Goal: Transaction & Acquisition: Book appointment/travel/reservation

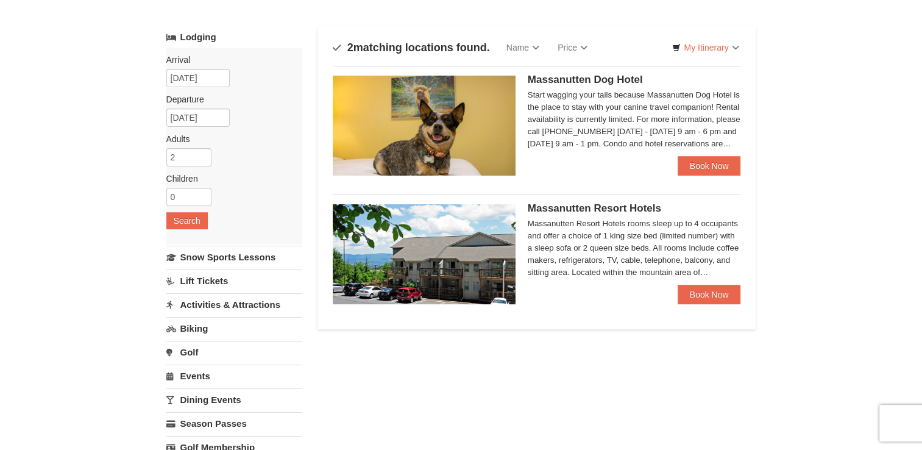
scroll to position [61, 0]
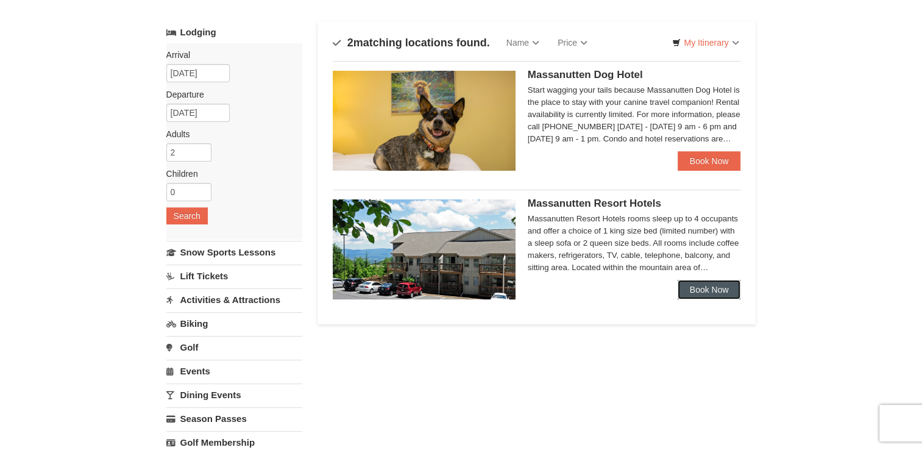
click at [704, 291] on link "Book Now" at bounding box center [709, 290] width 63 height 20
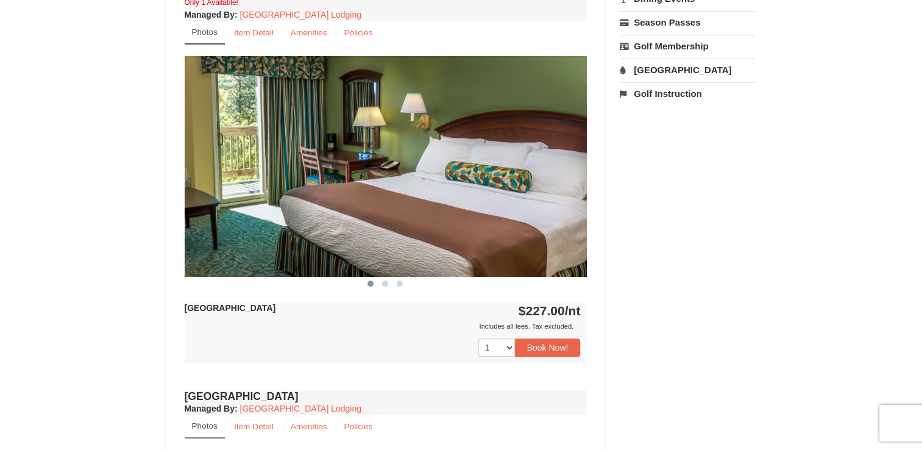
scroll to position [488, 0]
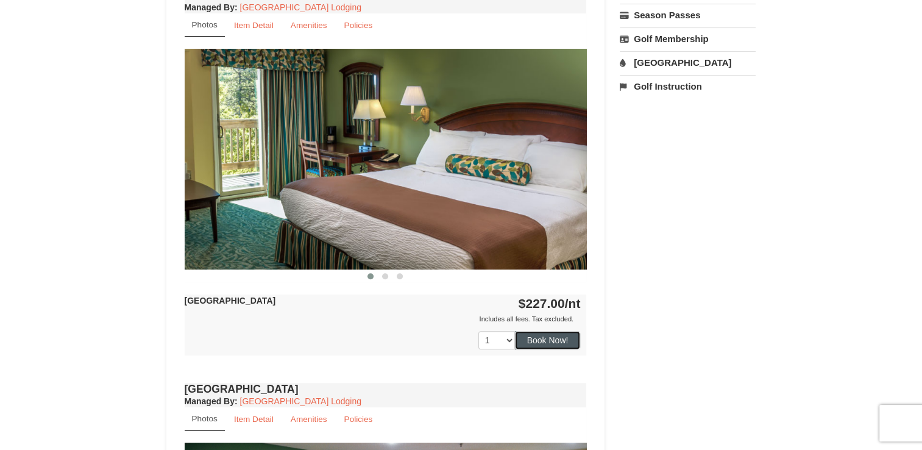
click at [555, 338] on button "Book Now!" at bounding box center [548, 340] width 66 height 18
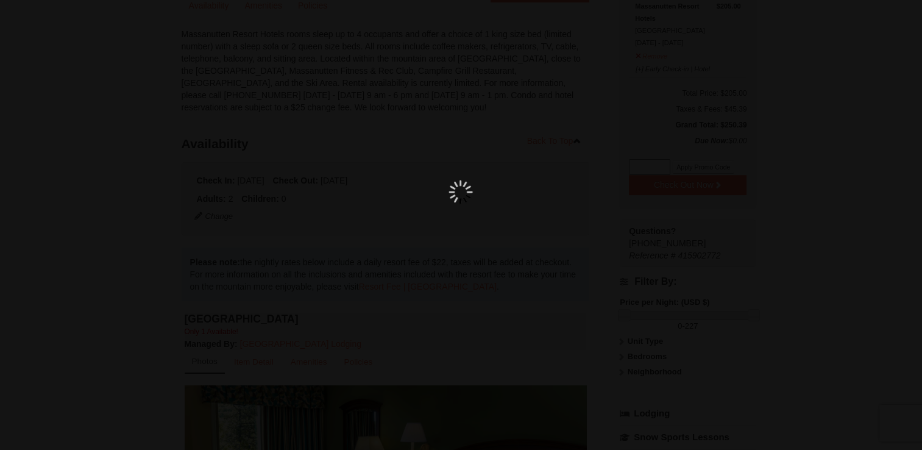
scroll to position [119, 0]
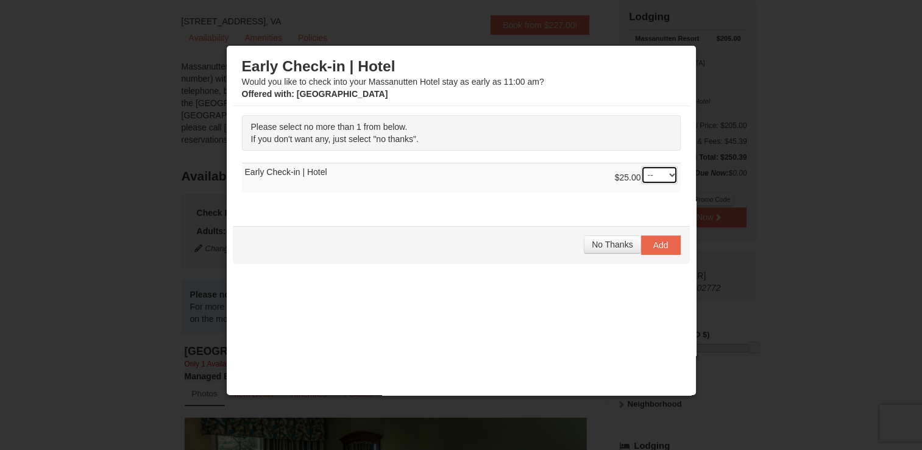
click at [656, 179] on select "-- 01" at bounding box center [659, 175] width 37 height 18
click at [601, 240] on span "No Thanks" at bounding box center [612, 245] width 41 height 10
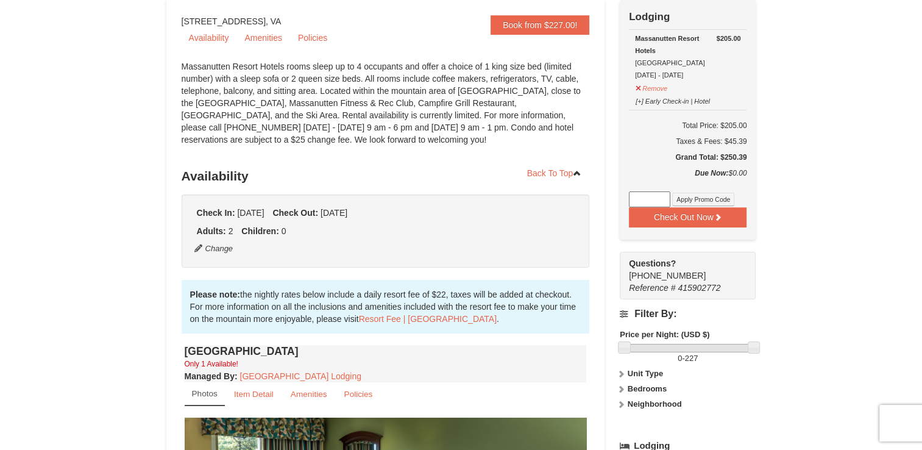
click at [648, 196] on input at bounding box center [649, 199] width 41 height 16
click at [693, 199] on button "Apply Promo Code" at bounding box center [703, 199] width 62 height 13
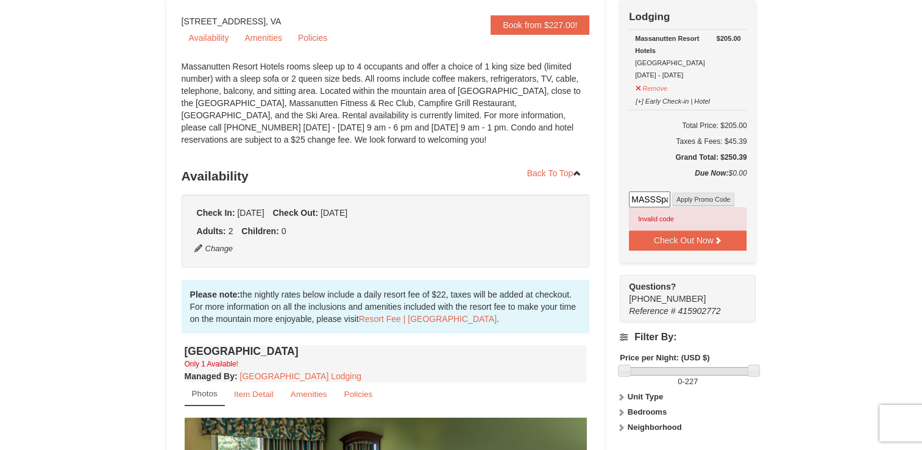
scroll to position [0, 29]
drag, startPoint x: 667, startPoint y: 199, endPoint x: 680, endPoint y: 204, distance: 13.7
click at [680, 204] on div "MASSSpartan25. Apply Promo Code Invalid code" at bounding box center [688, 210] width 118 height 39
click at [667, 197] on input "MASSSpartan25." at bounding box center [649, 199] width 41 height 16
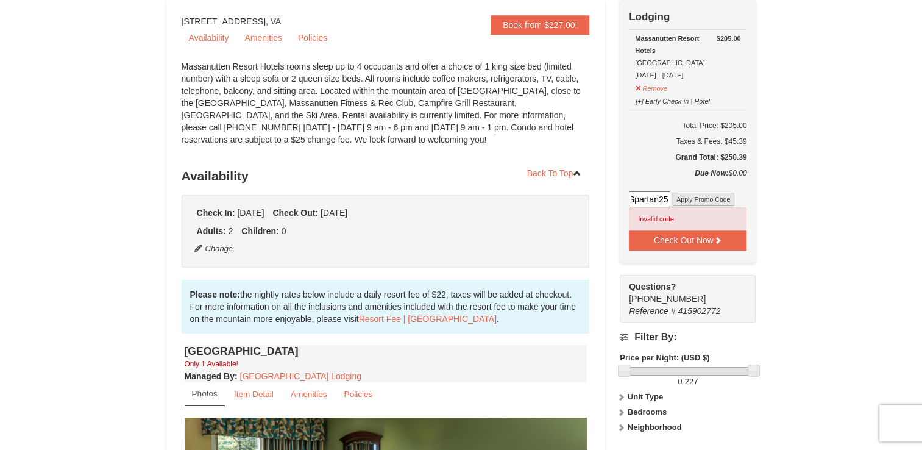
type input "MASSSpartan25"
click at [683, 201] on button "Apply Promo Code" at bounding box center [703, 199] width 62 height 13
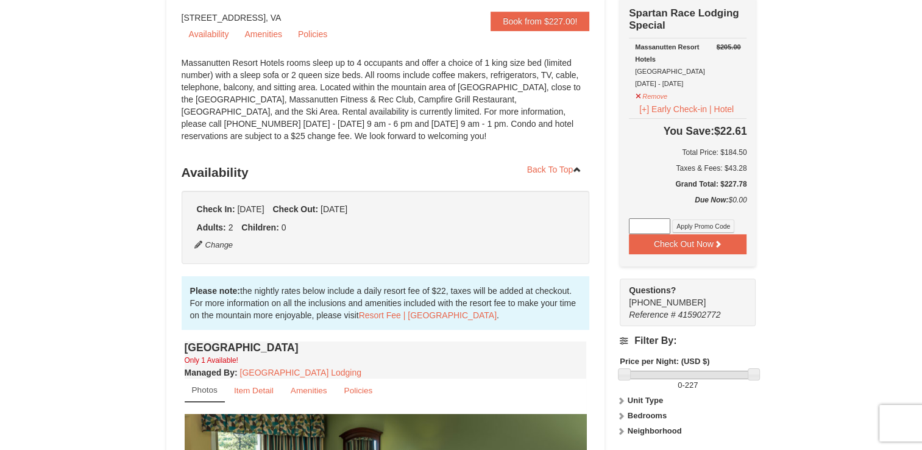
scroll to position [119, 0]
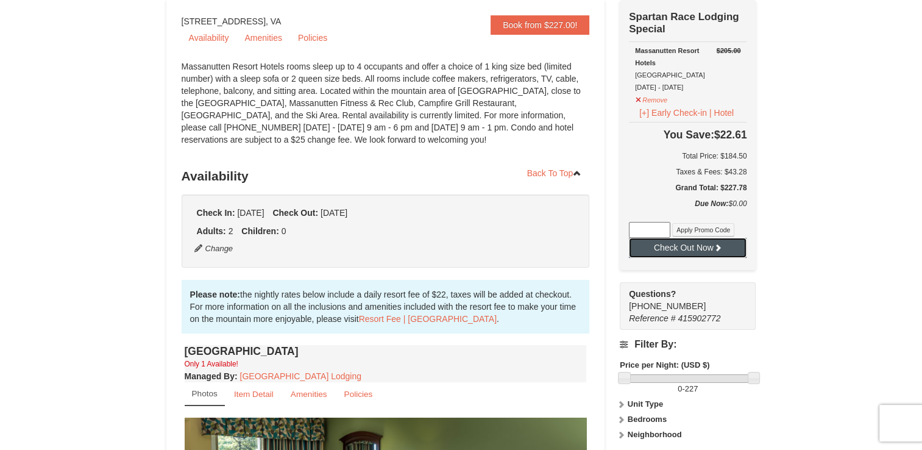
click at [691, 248] on button "Check Out Now" at bounding box center [688, 248] width 118 height 20
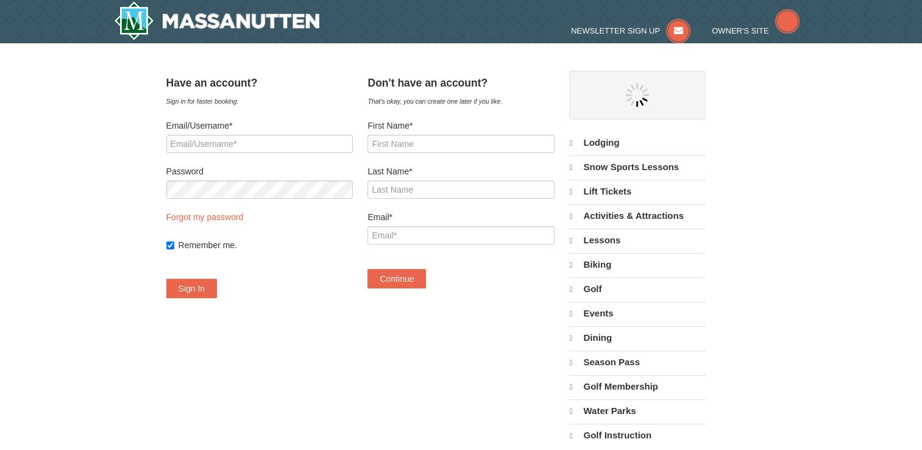
select select "9"
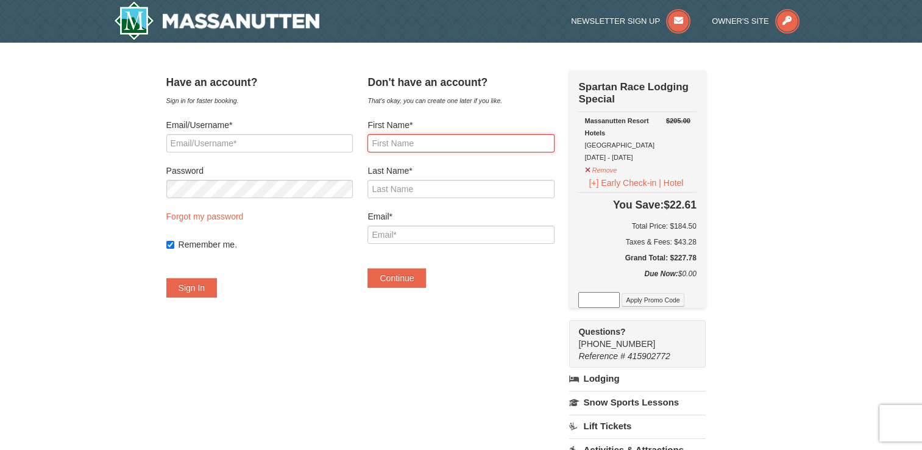
click at [414, 149] on input "First Name*" at bounding box center [461, 143] width 187 height 18
type input "Cameron Lanham"
drag, startPoint x: 461, startPoint y: 145, endPoint x: 427, endPoint y: 140, distance: 33.9
click at [427, 140] on input "Cameron Lanham" at bounding box center [461, 143] width 187 height 18
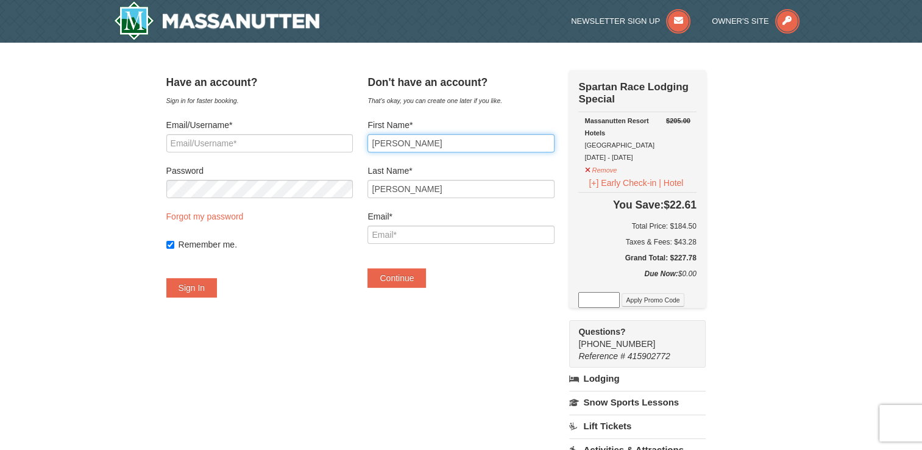
type input "Cameron"
drag, startPoint x: 339, startPoint y: 246, endPoint x: 405, endPoint y: 204, distance: 78.5
click at [347, 240] on label "Remember me." at bounding box center [266, 244] width 174 height 12
click at [174, 241] on input "Remember me." at bounding box center [170, 245] width 8 height 8
checkbox input "false"
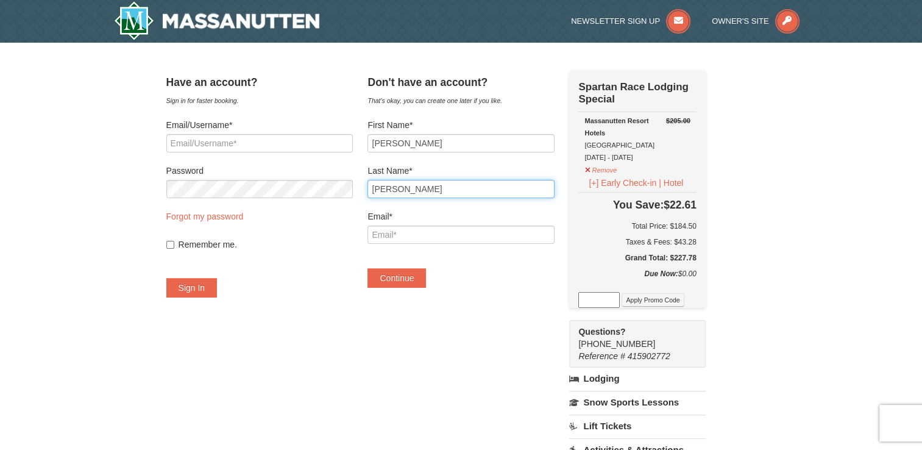
click at [344, 190] on div "Have an account? Sign in for faster booking. Email/Username* Password Forgot my…" at bounding box center [461, 366] width 590 height 593
type input "Lanham"
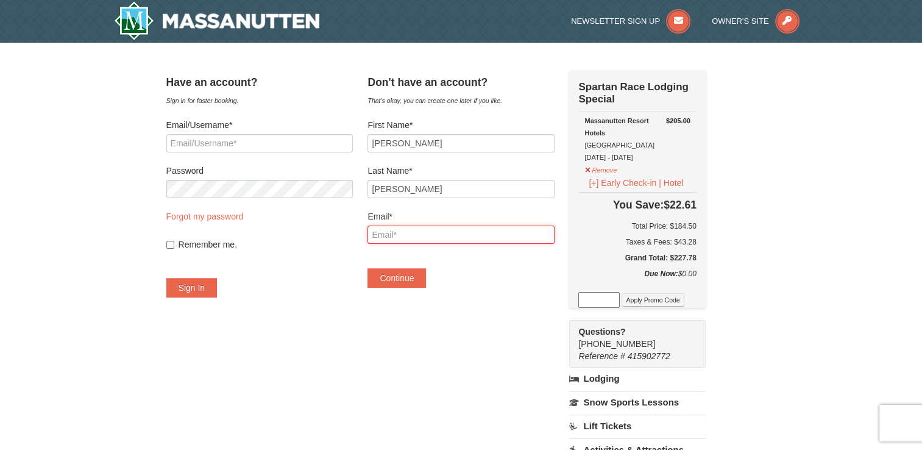
click at [397, 232] on input "Email*" at bounding box center [461, 235] width 187 height 18
type input "[EMAIL_ADDRESS][DOMAIN_NAME]"
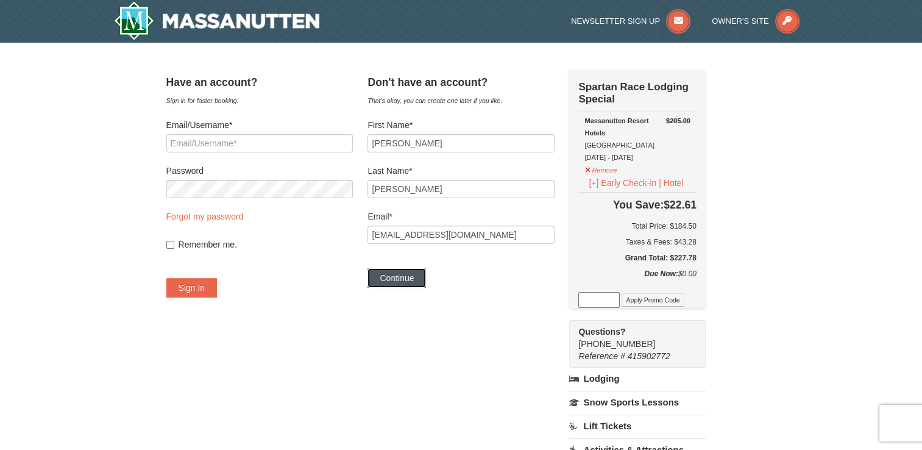
click at [417, 273] on button "Continue" at bounding box center [397, 278] width 59 height 20
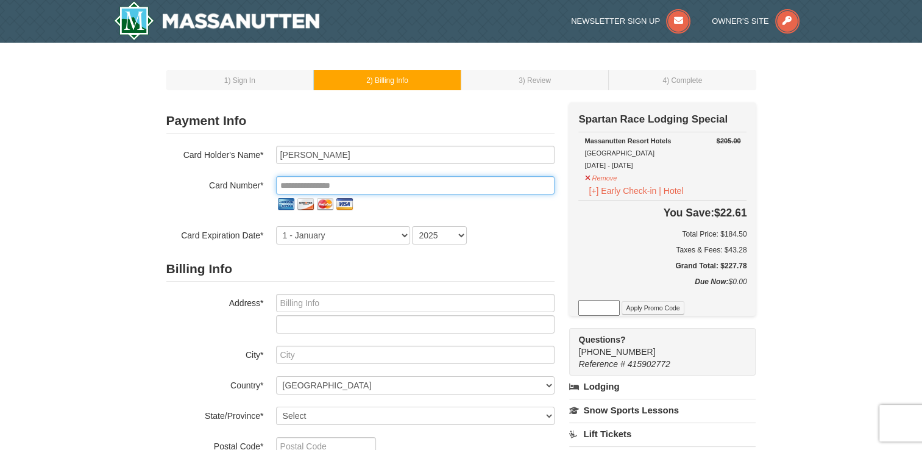
click at [316, 182] on input "tel" at bounding box center [415, 185] width 279 height 18
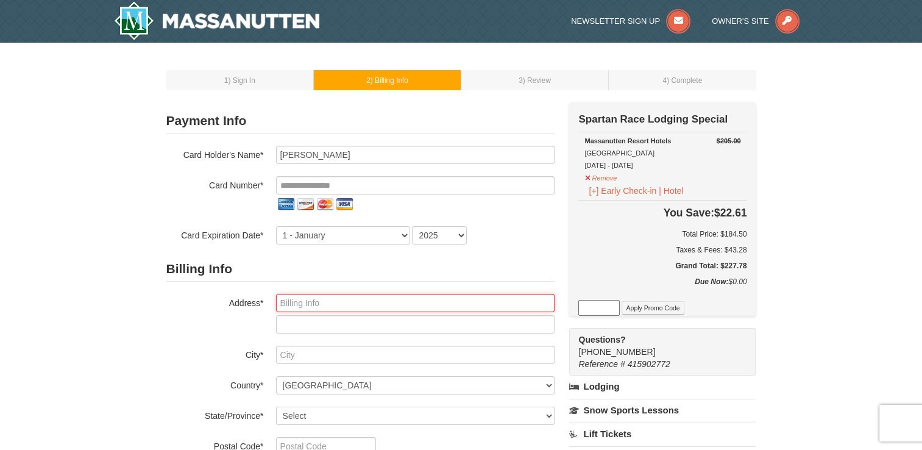
type input "8629 Poplar Springs Dr"
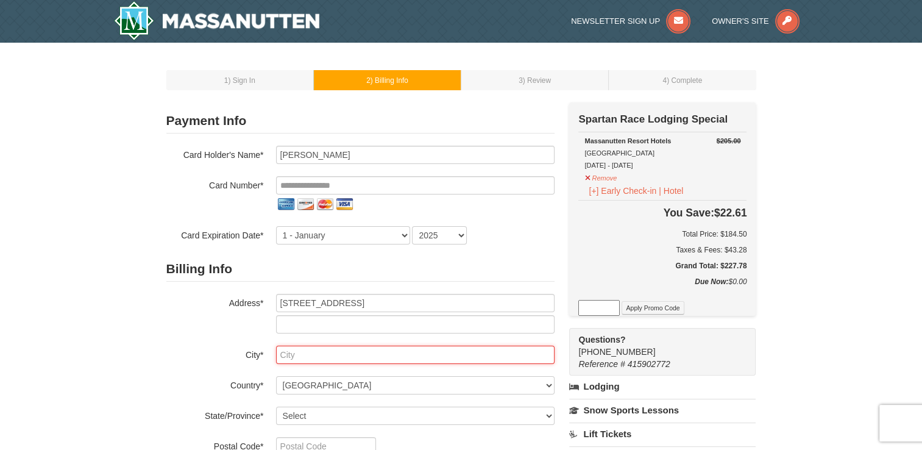
type input "Gloucester"
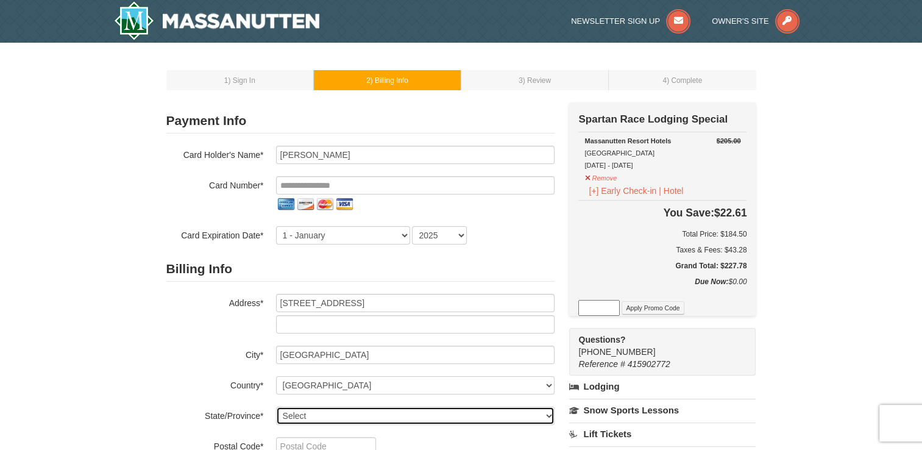
select select "VA"
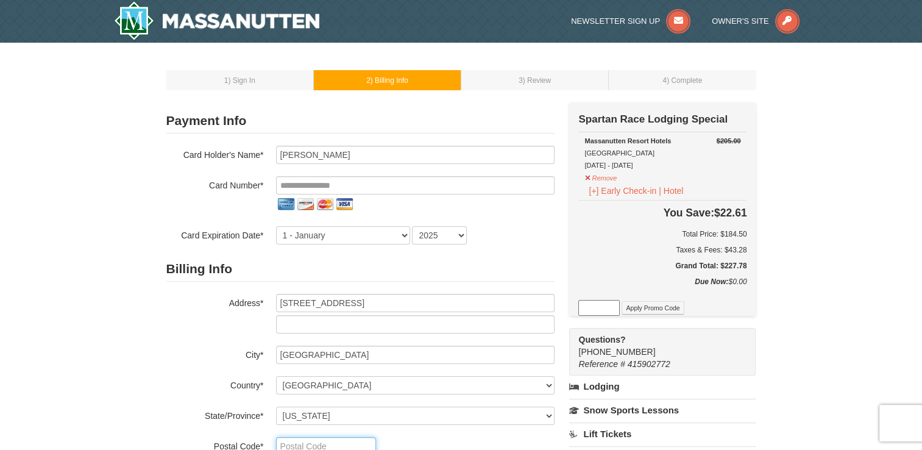
type input "23061-427"
type input "**********"
select select "4"
select select "2029"
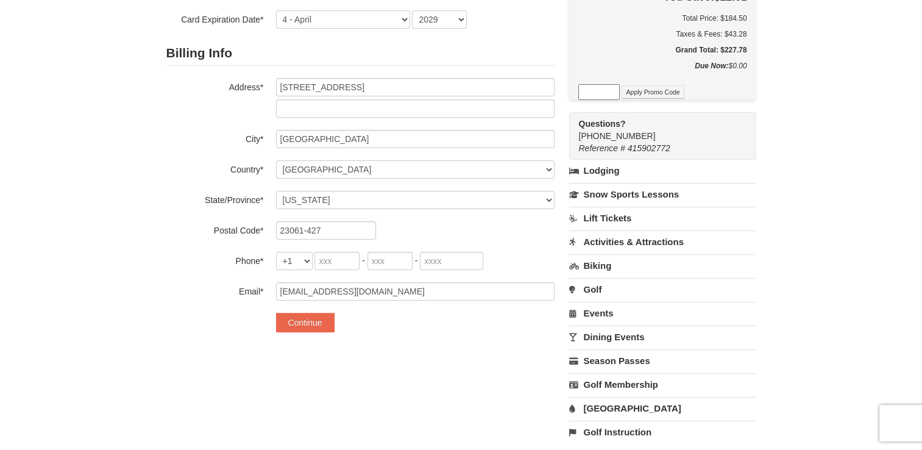
scroll to position [244, 0]
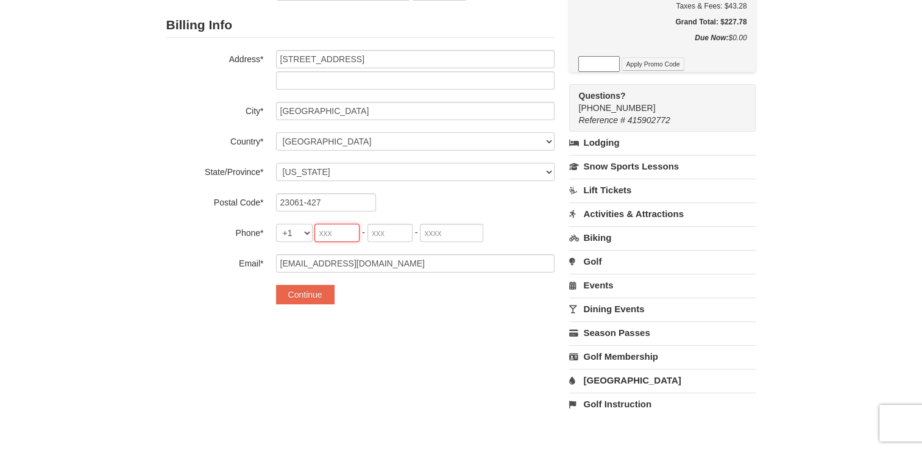
click at [350, 230] on input "tel" at bounding box center [337, 233] width 45 height 18
type input "804"
type input "824"
type input "8535"
type input "804"
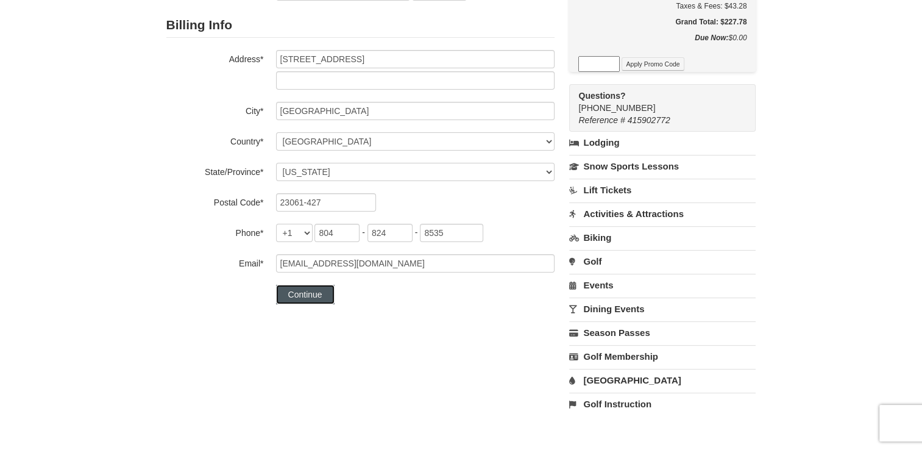
click at [326, 299] on button "Continue" at bounding box center [305, 295] width 59 height 20
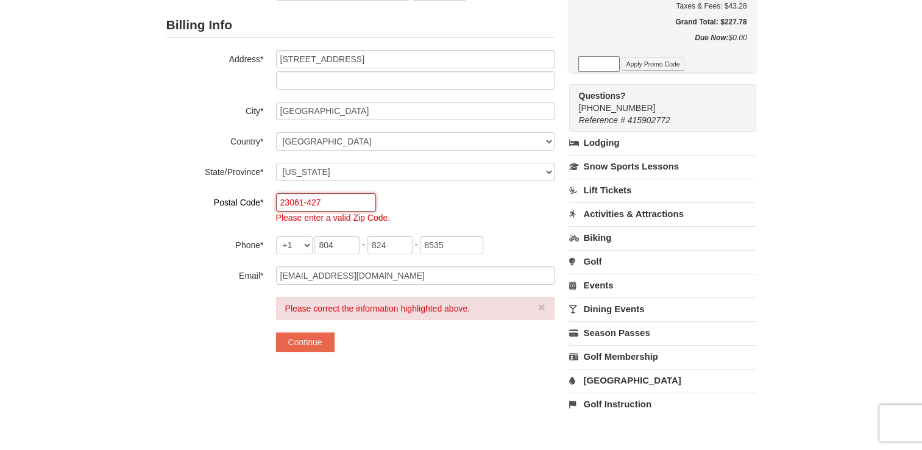
drag, startPoint x: 326, startPoint y: 204, endPoint x: 304, endPoint y: 201, distance: 22.2
click at [307, 202] on input "23061-427" at bounding box center [326, 202] width 100 height 18
click at [316, 204] on input "23061" at bounding box center [326, 202] width 100 height 18
type input "23061"
click at [316, 340] on button "Continue" at bounding box center [305, 342] width 59 height 20
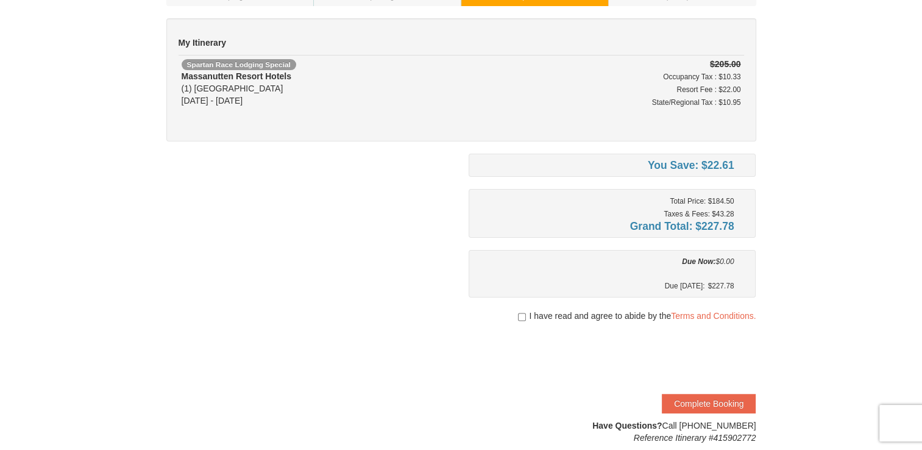
scroll to position [122, 0]
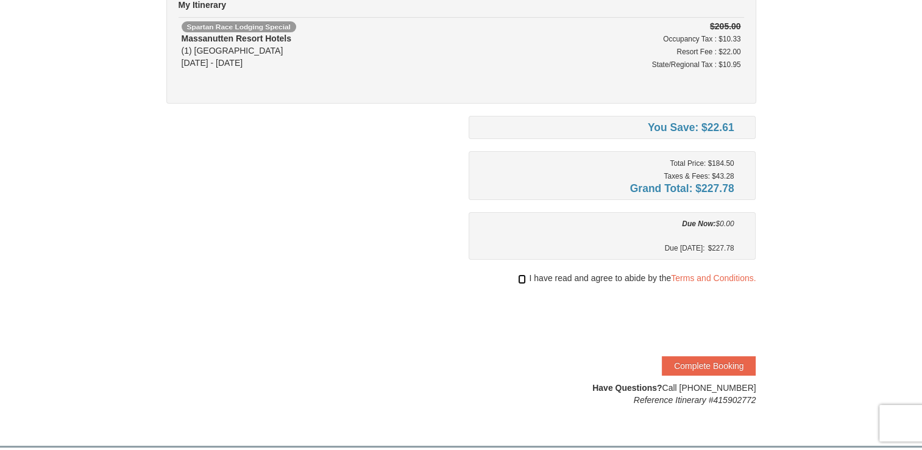
click at [520, 276] on input "checkbox" at bounding box center [522, 279] width 8 height 10
checkbox input "true"
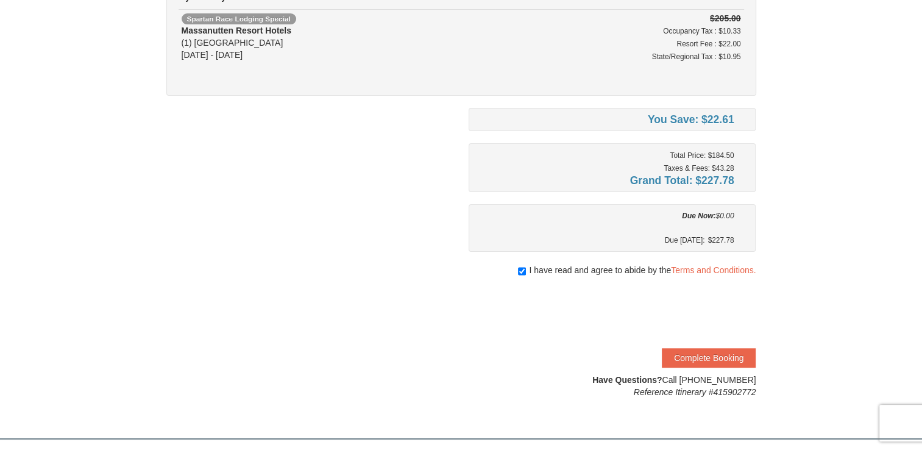
scroll to position [183, 0]
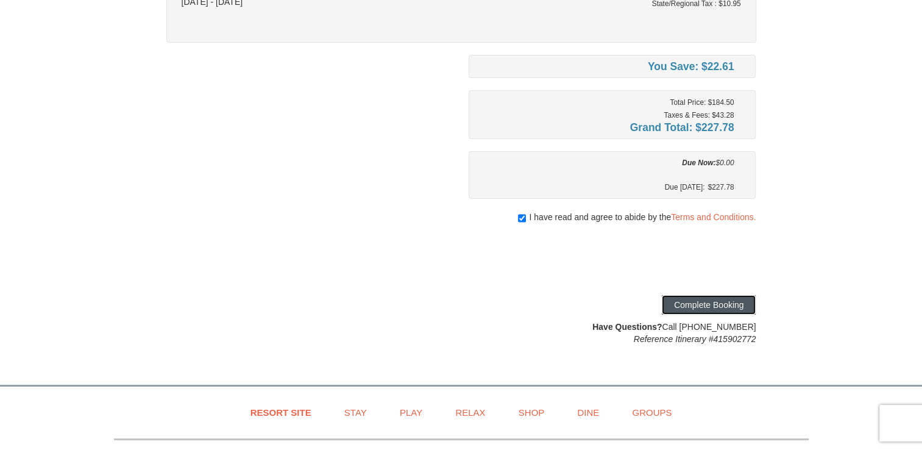
click at [708, 302] on button "Complete Booking" at bounding box center [709, 305] width 94 height 20
